Goal: Information Seeking & Learning: Check status

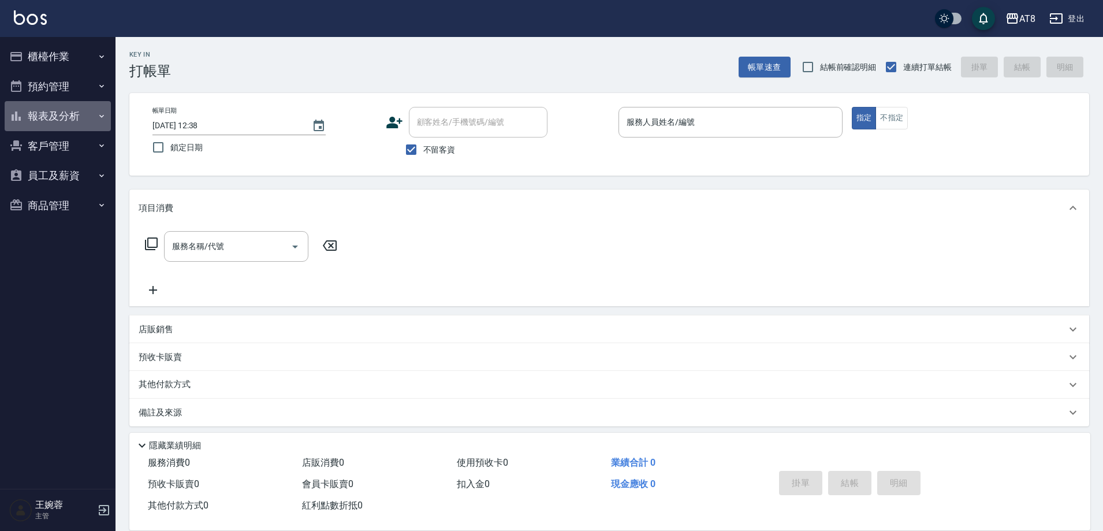
click at [65, 117] on button "報表及分析" at bounding box center [58, 116] width 106 height 30
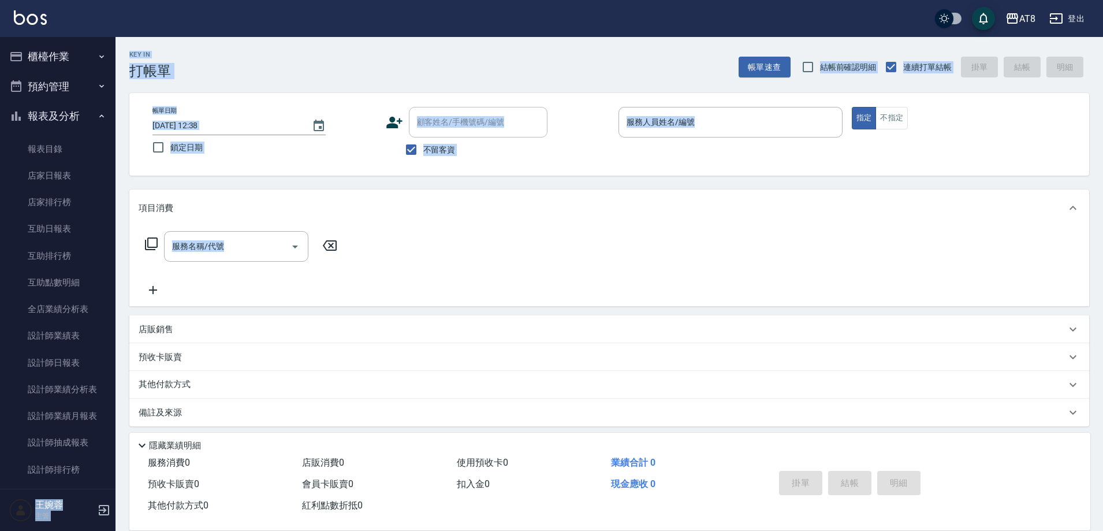
drag, startPoint x: 109, startPoint y: 322, endPoint x: 123, endPoint y: 381, distance: 60.5
click at [123, 381] on div "AT8 登出 櫃檯作業 打帳單 帳單列表 掛單列表 現金收支登錄 材料自購登錄 每日結帳 排班表 現場電腦打卡 預約管理 預約管理 單日預約紀錄 單週預約紀錄…" at bounding box center [551, 274] width 1103 height 549
click at [52, 359] on link "設計師日報表" at bounding box center [58, 362] width 106 height 27
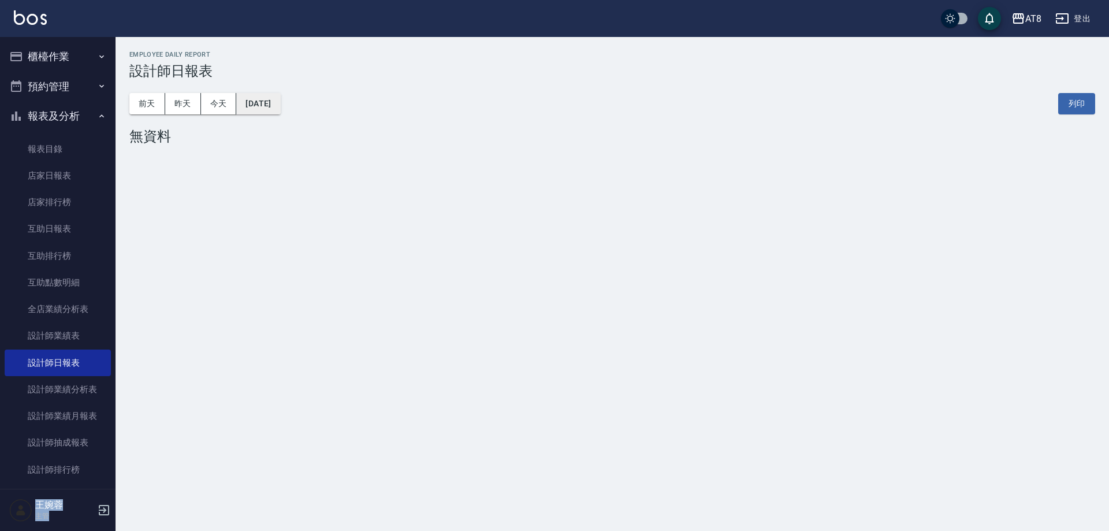
click at [270, 102] on button "[DATE]" at bounding box center [258, 103] width 44 height 21
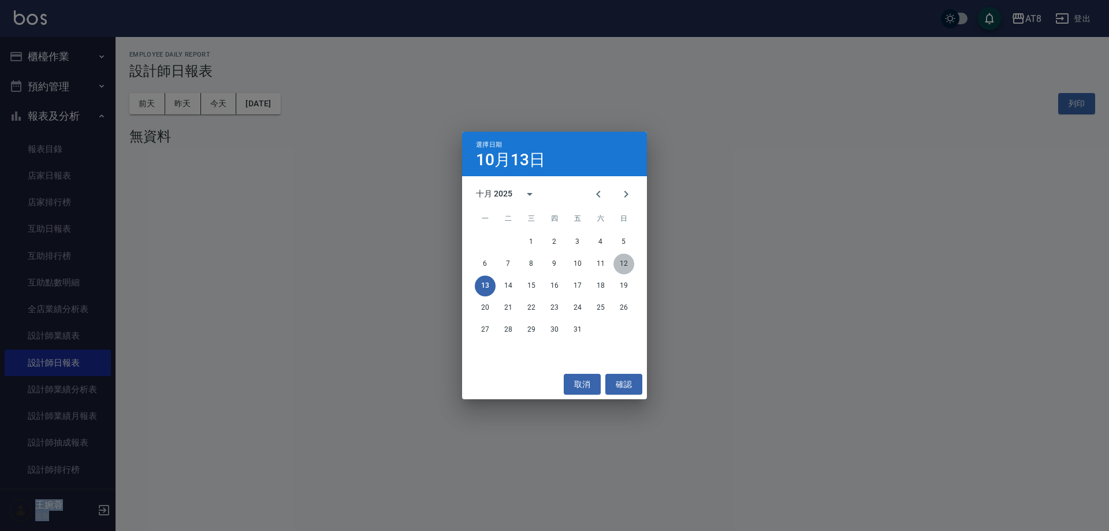
click at [624, 266] on button "12" at bounding box center [623, 264] width 21 height 21
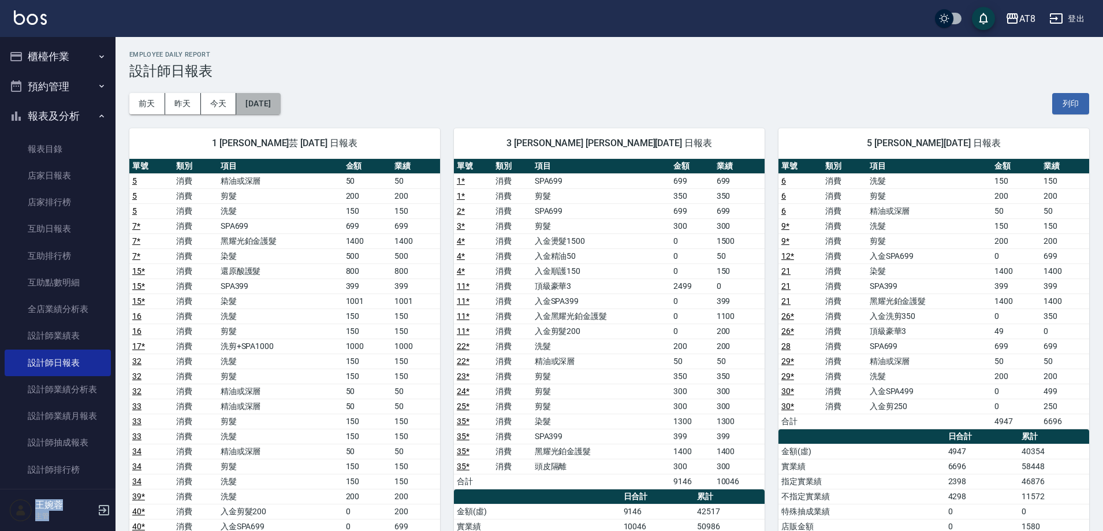
click at [280, 105] on button "[DATE]" at bounding box center [258, 103] width 44 height 21
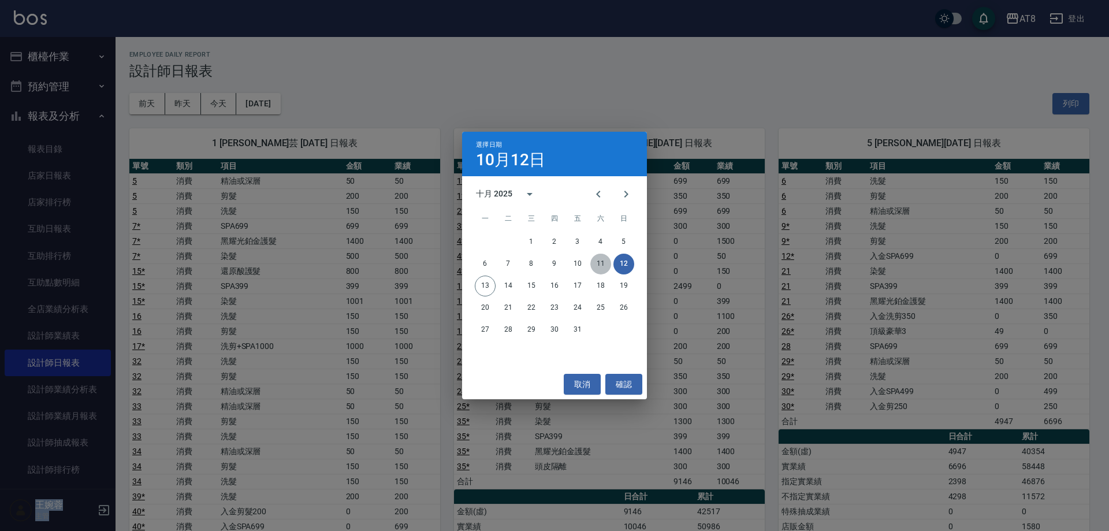
click at [598, 264] on button "11" at bounding box center [600, 264] width 21 height 21
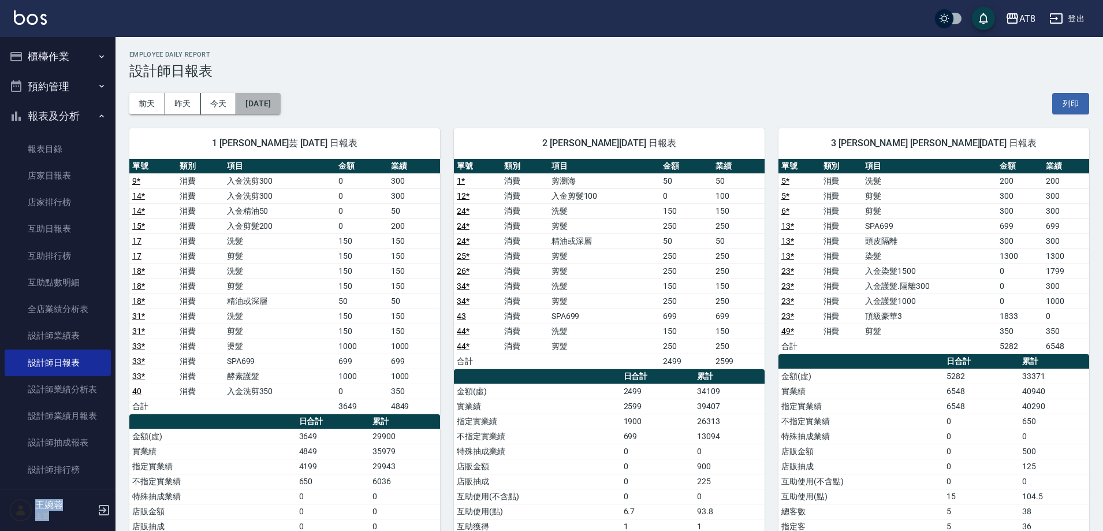
click at [280, 105] on button "[DATE]" at bounding box center [258, 103] width 44 height 21
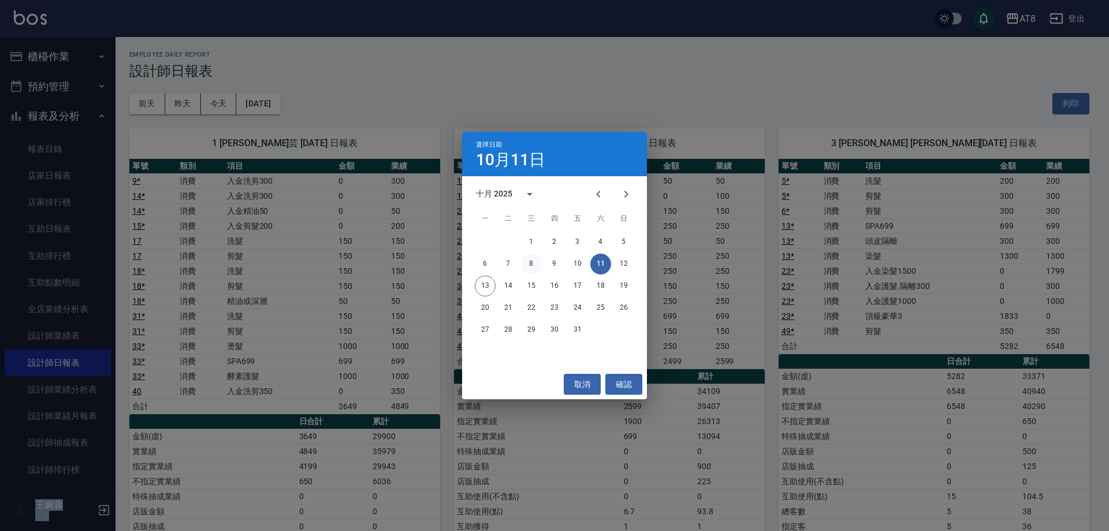
click at [539, 263] on button "8" at bounding box center [531, 264] width 21 height 21
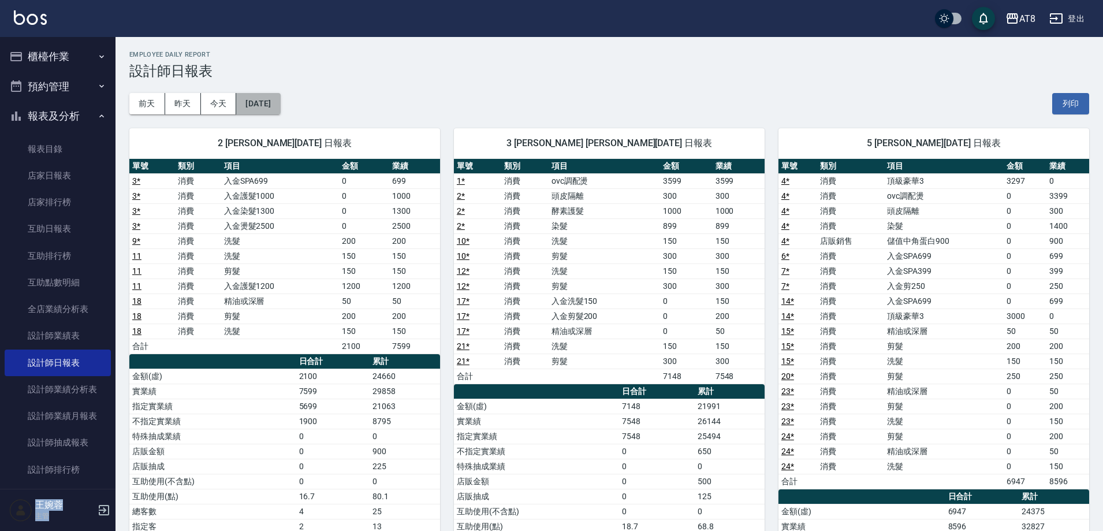
click at [260, 100] on button "[DATE]" at bounding box center [258, 103] width 44 height 21
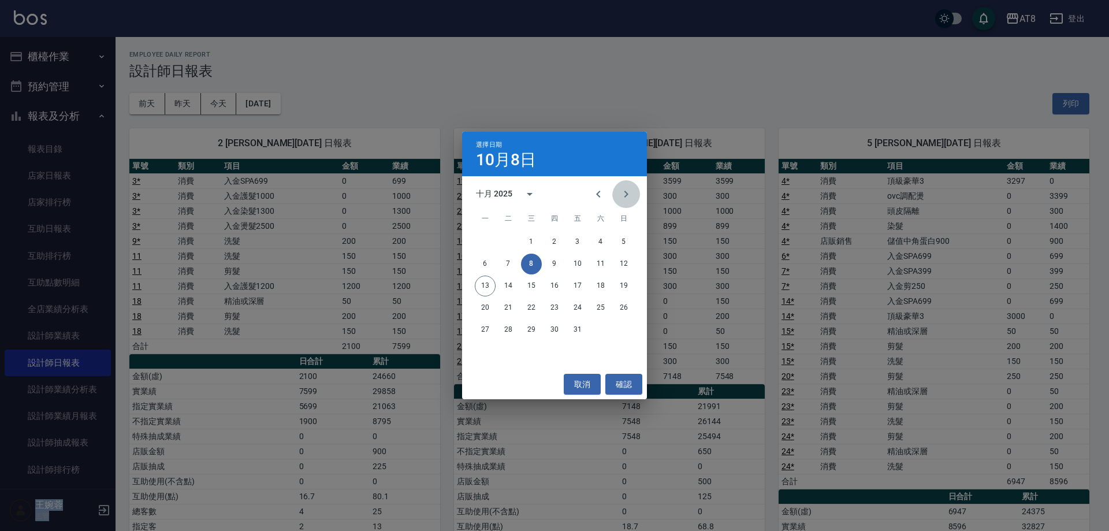
click at [631, 191] on icon "Next month" at bounding box center [626, 194] width 14 height 14
click at [726, 93] on div "選擇日期 [DATE] 十一月 2025 一 二 三 四 五 六 日 1 2 3 4 5 6 7 8 9 10 11 12 13 14 15 16 17 18…" at bounding box center [554, 265] width 1109 height 531
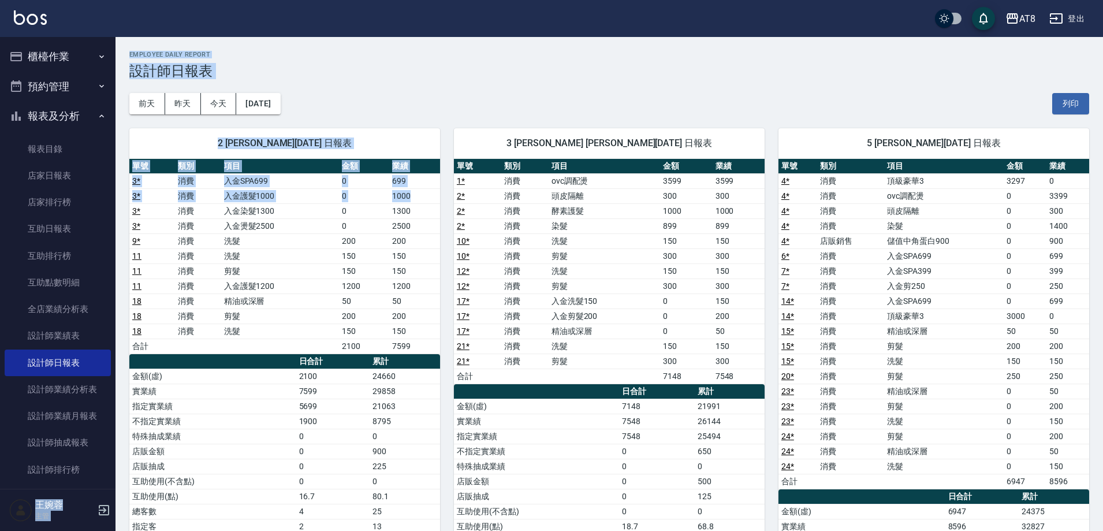
drag, startPoint x: 109, startPoint y: 287, endPoint x: 131, endPoint y: 211, distance: 78.8
click at [52, 54] on button "櫃檯作業" at bounding box center [58, 57] width 106 height 30
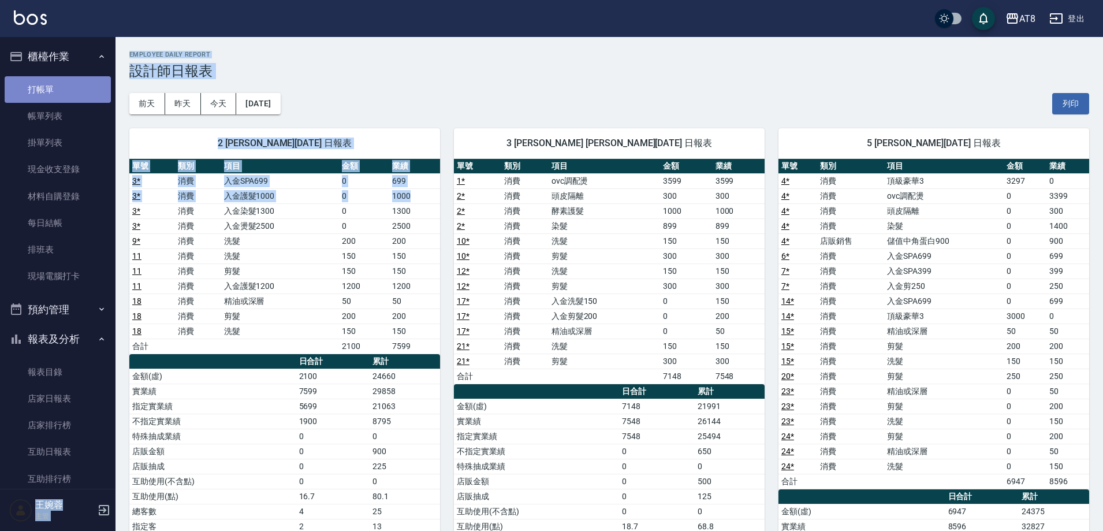
click at [78, 91] on link "打帳單" at bounding box center [58, 89] width 106 height 27
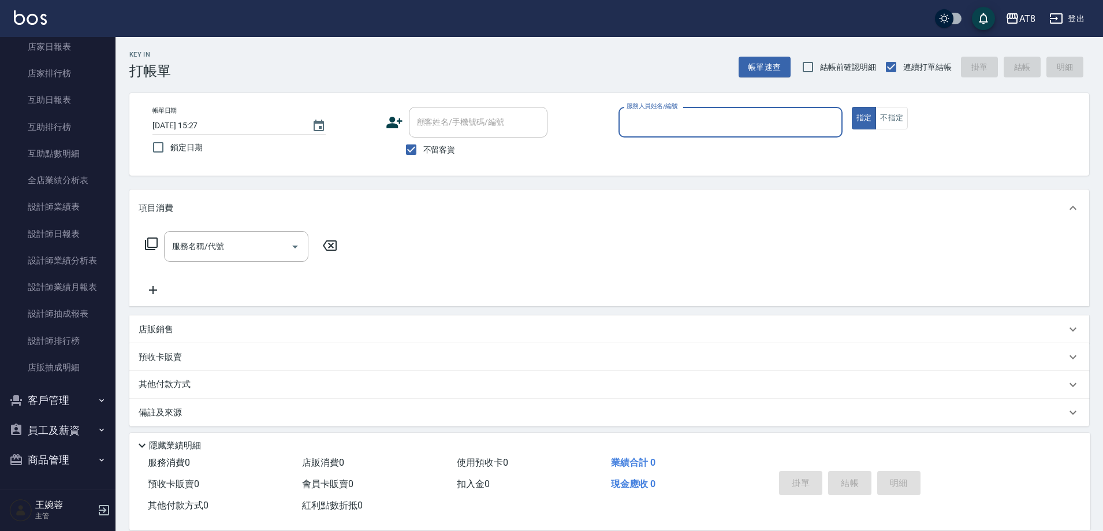
scroll to position [351, 0]
click at [82, 236] on link "設計師日報表" at bounding box center [58, 235] width 106 height 27
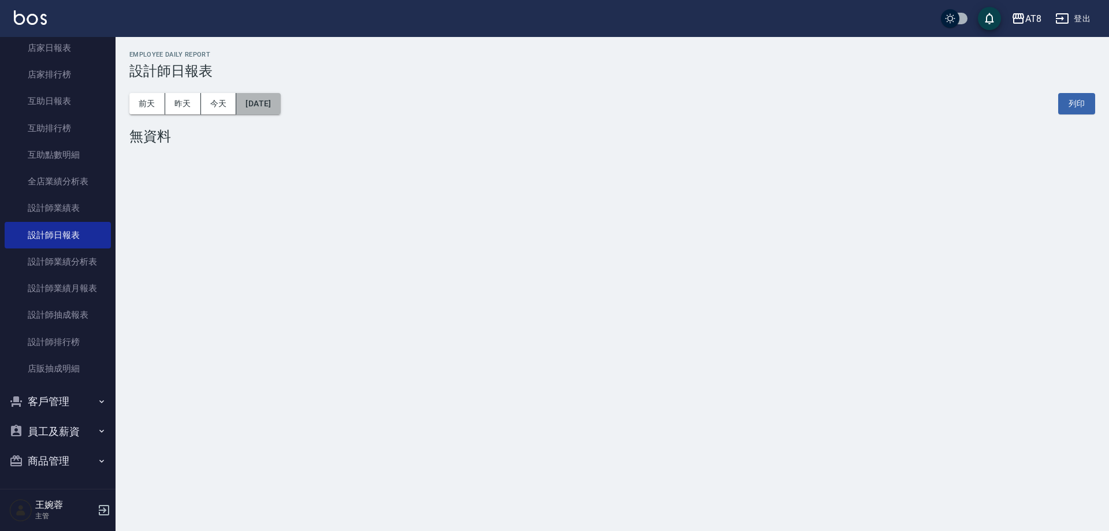
click at [280, 106] on button "[DATE]" at bounding box center [258, 103] width 44 height 21
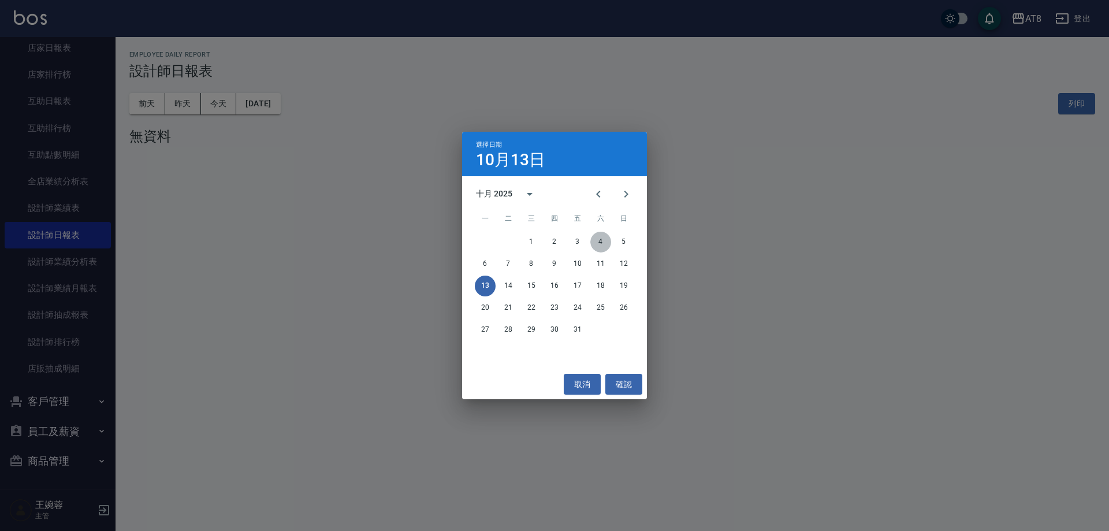
click at [602, 240] on button "4" at bounding box center [600, 242] width 21 height 21
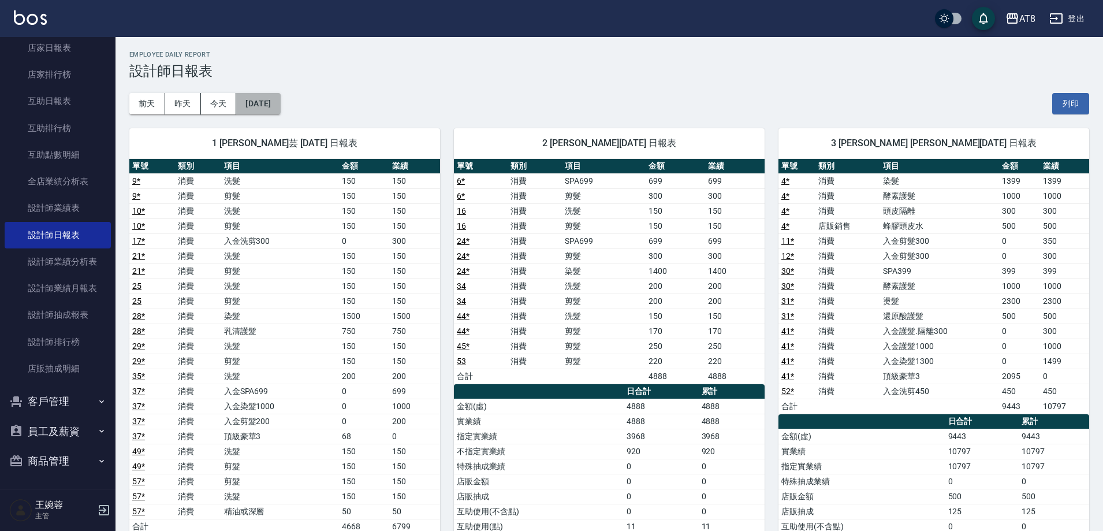
click at [278, 106] on button "[DATE]" at bounding box center [258, 103] width 44 height 21
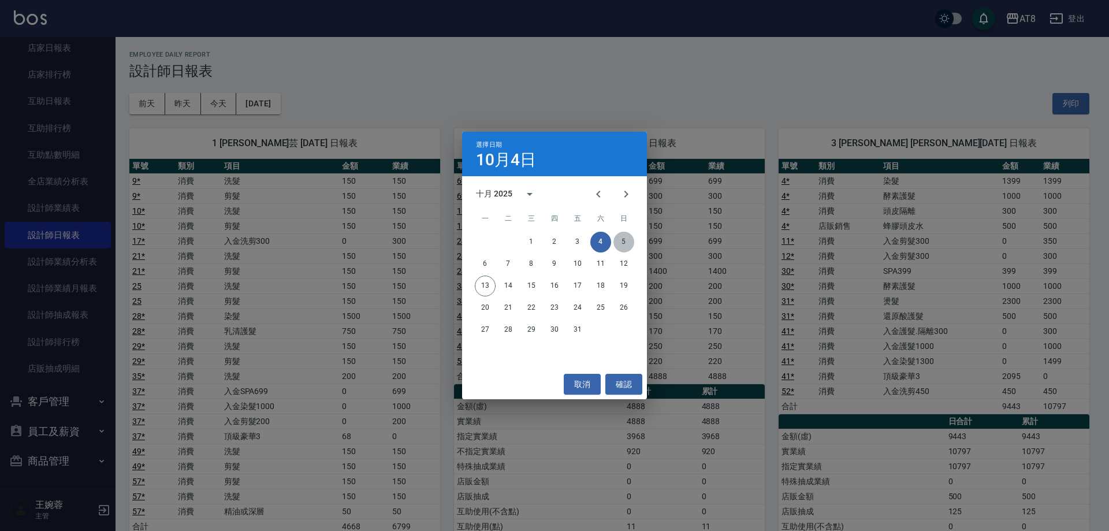
click at [624, 240] on button "5" at bounding box center [623, 242] width 21 height 21
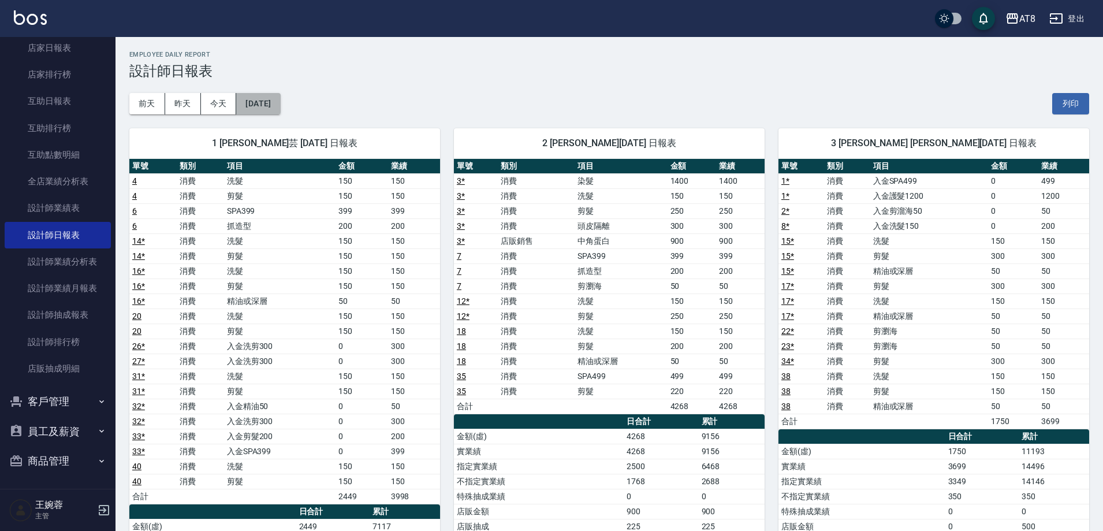
click at [264, 98] on button "[DATE]" at bounding box center [258, 103] width 44 height 21
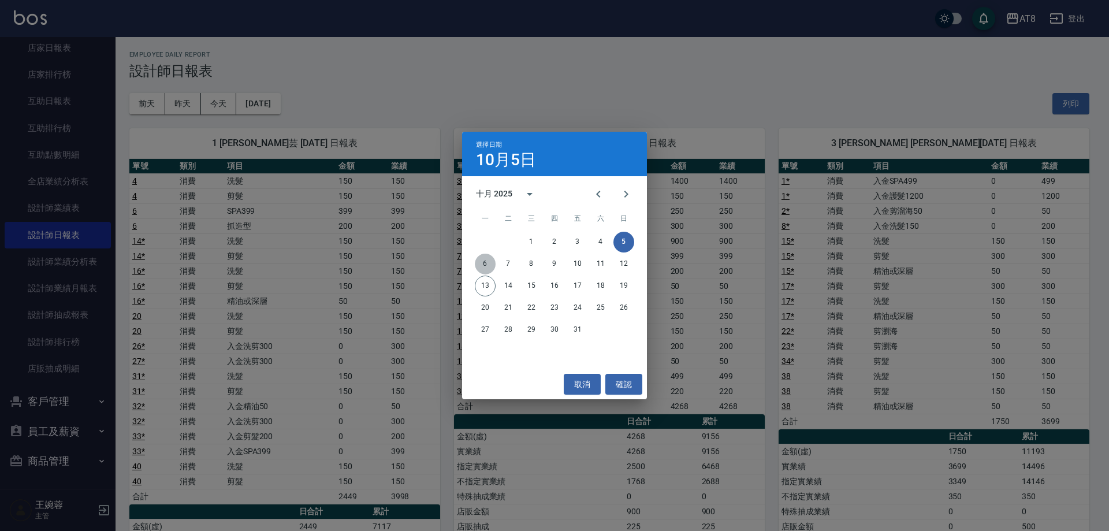
click at [485, 268] on button "6" at bounding box center [485, 264] width 21 height 21
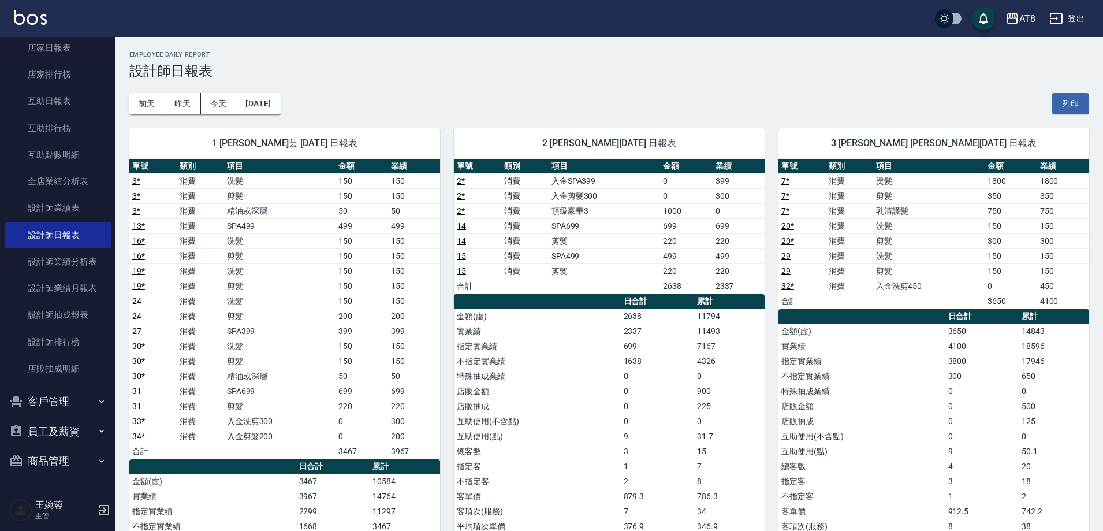
drag, startPoint x: 485, startPoint y: 268, endPoint x: 486, endPoint y: 249, distance: 19.1
click at [499, 263] on td "15" at bounding box center [477, 270] width 47 height 15
